Goal: Information Seeking & Learning: Find specific fact

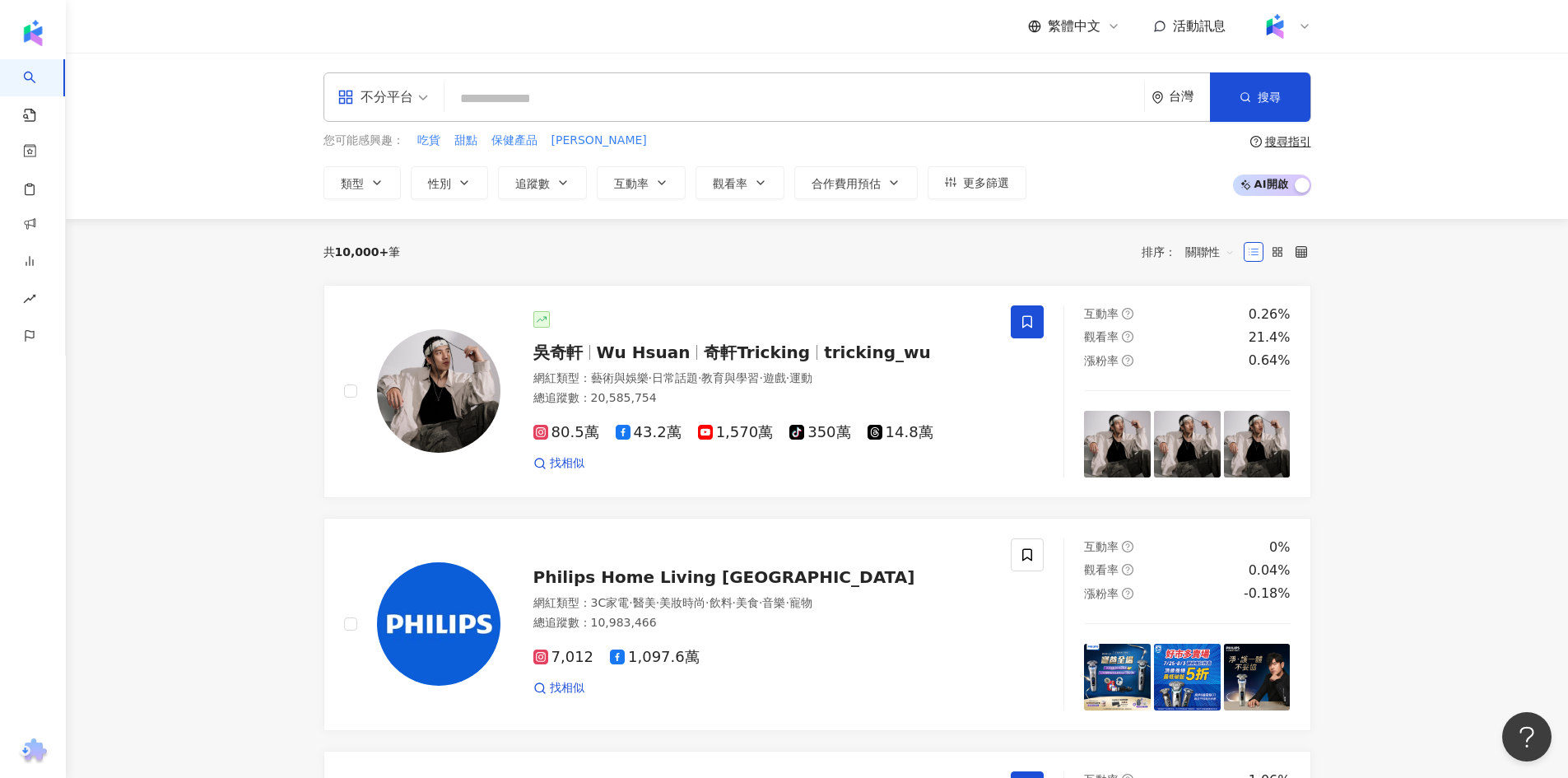
type input "**********"
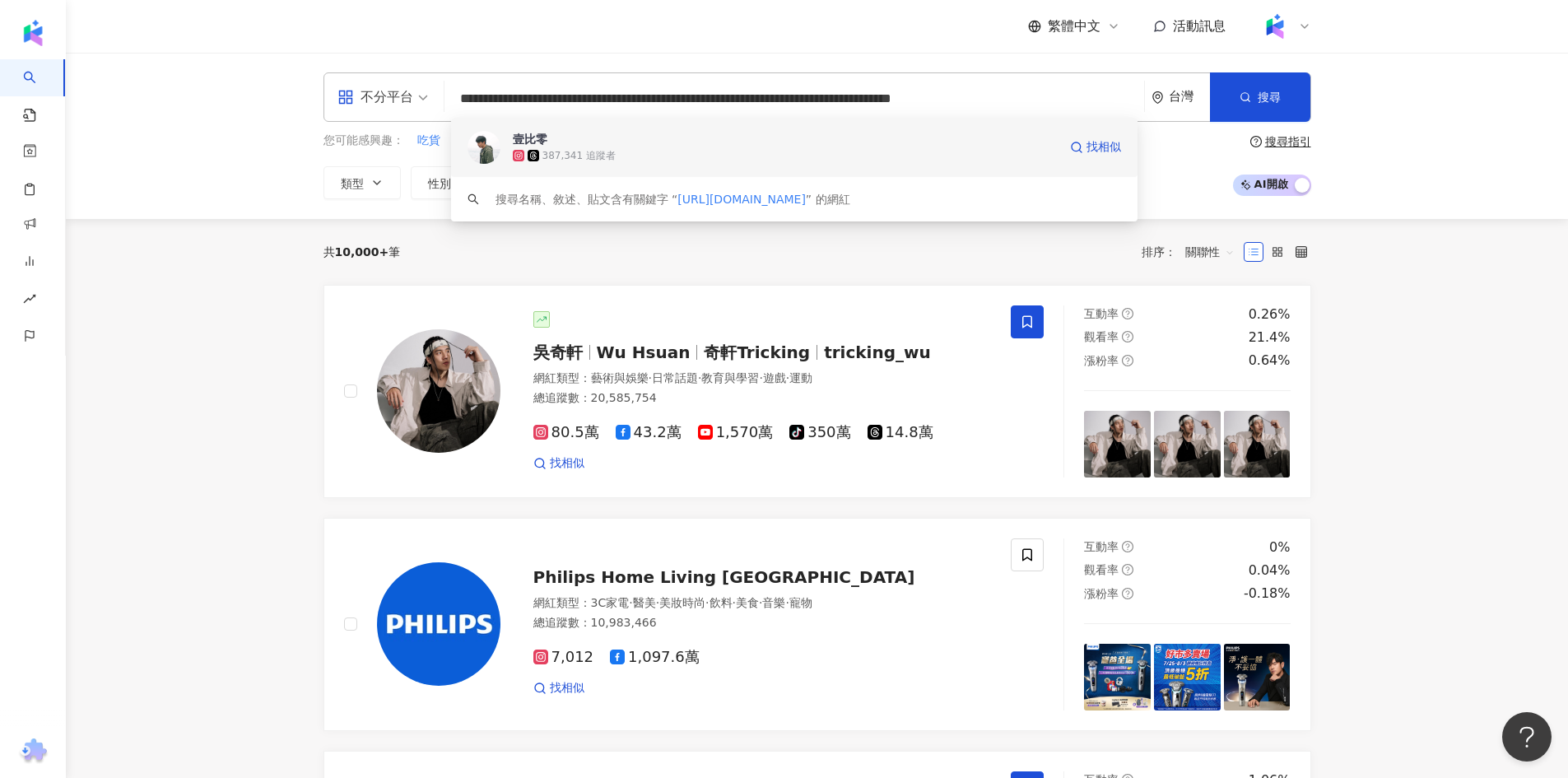
click at [627, 144] on span "壹比零" at bounding box center [785, 138] width 545 height 17
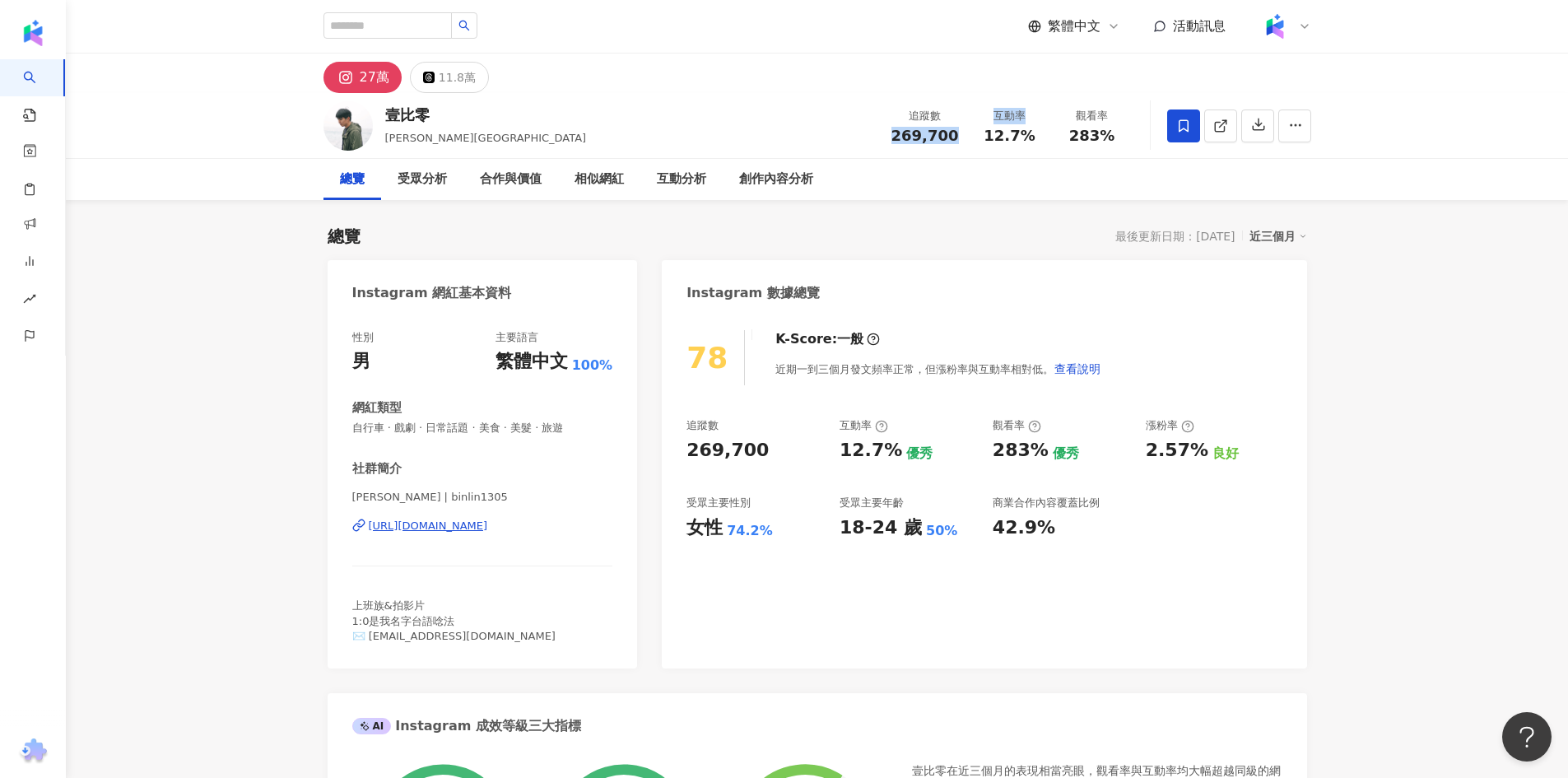
drag, startPoint x: 896, startPoint y: 130, endPoint x: 973, endPoint y: 136, distance: 77.2
click at [973, 136] on div "追蹤數 269,700 互動率 12.7% 觀看率 283%" at bounding box center [1007, 126] width 252 height 49
click at [954, 128] on span "269,700" at bounding box center [925, 135] width 67 height 18
drag, startPoint x: 957, startPoint y: 130, endPoint x: 877, endPoint y: 130, distance: 80.0
click at [877, 130] on div "壹比零 [PERSON_NAME], [PERSON_NAME] 追蹤數 269,700 互動率 12.7% 觀看率 283%" at bounding box center [818, 126] width 1053 height 65
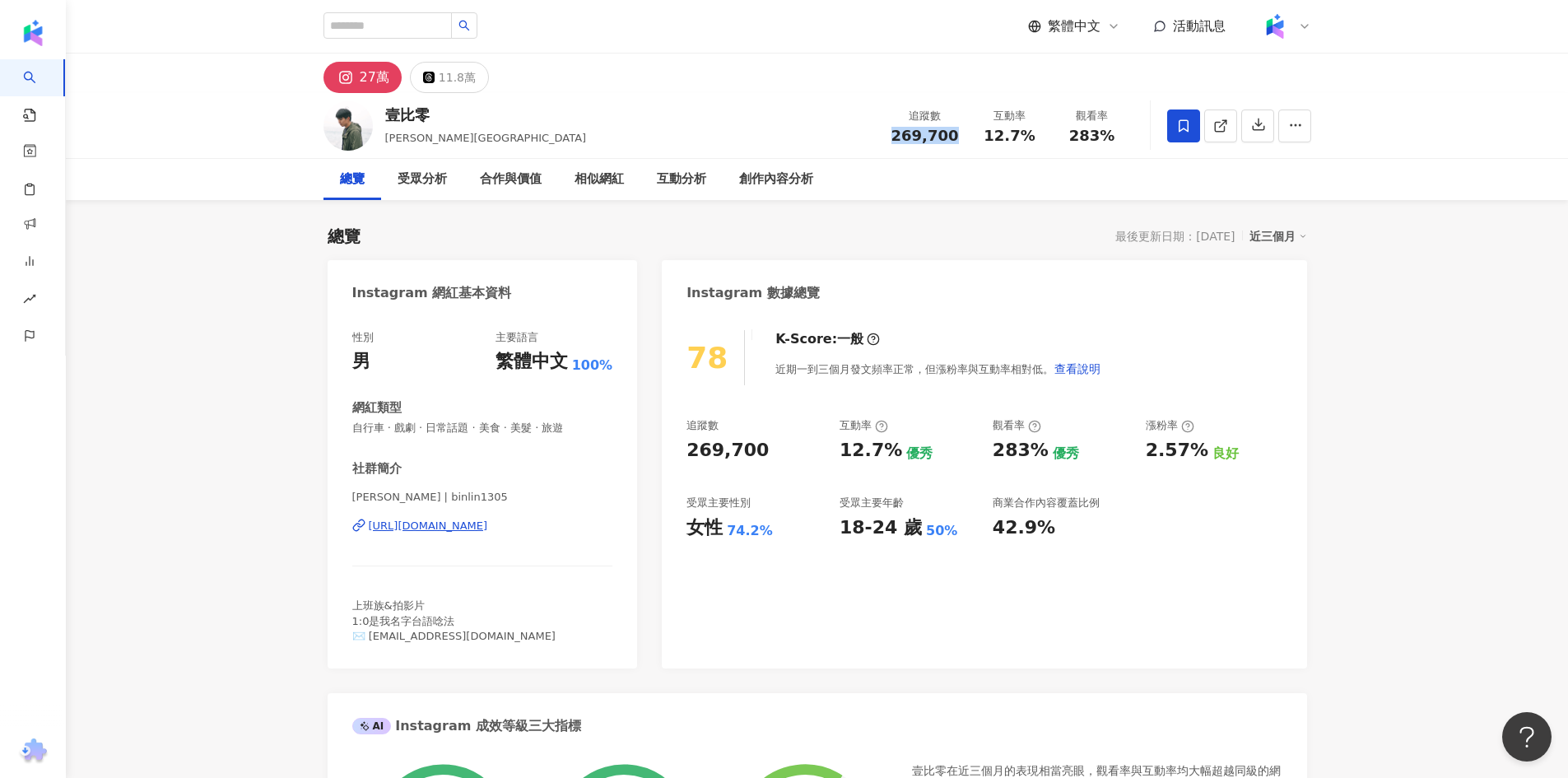
copy span "269,700"
click at [445, 84] on div "11.8萬" at bounding box center [457, 78] width 37 height 23
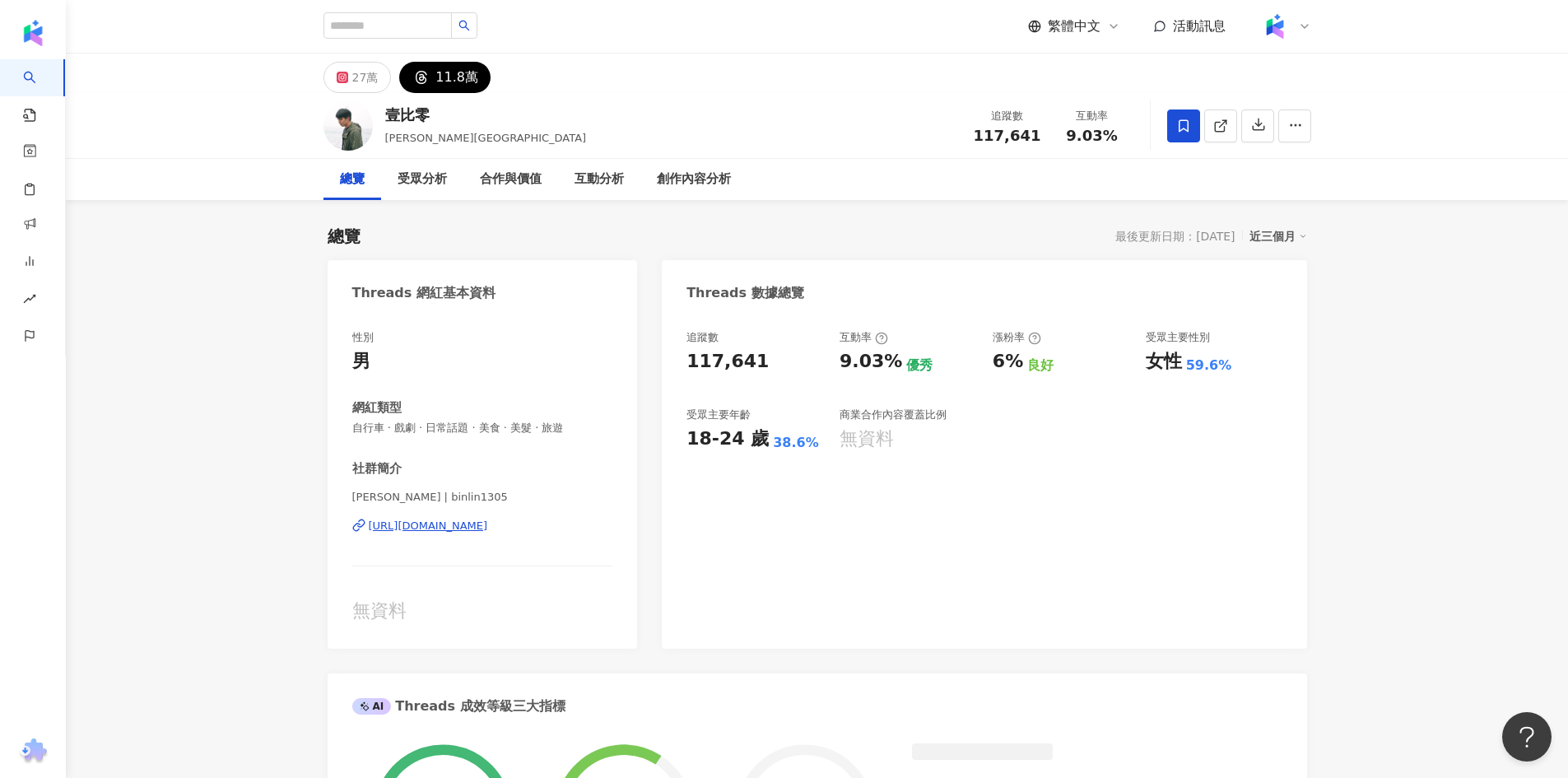
click at [983, 140] on span "117,641" at bounding box center [1006, 135] width 67 height 18
drag, startPoint x: 979, startPoint y: 137, endPoint x: 1039, endPoint y: 137, distance: 60.0
click at [1039, 137] on div "117,641" at bounding box center [1006, 135] width 67 height 17
copy span "117,641"
